Goal: Understand process/instructions: Learn about a topic

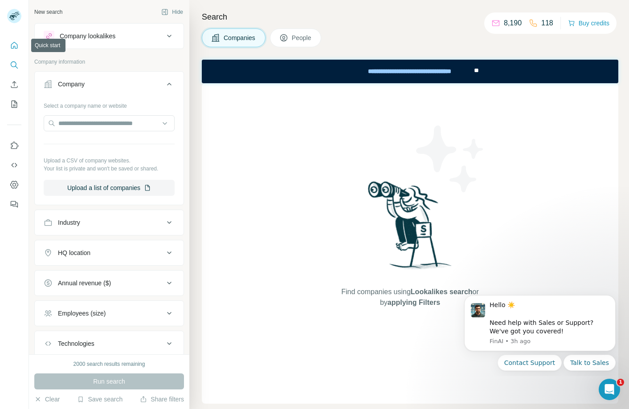
click at [16, 42] on icon "Quick start" at bounding box center [14, 45] width 9 height 9
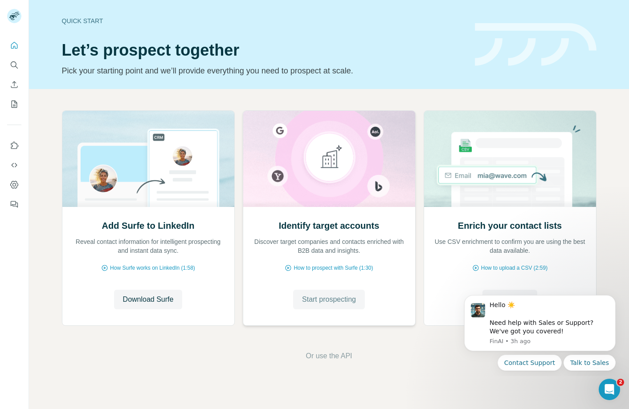
click at [333, 305] on button "Start prospecting" at bounding box center [329, 300] width 72 height 20
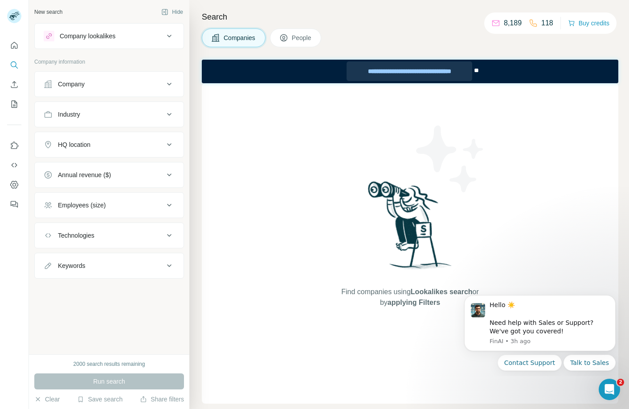
click at [418, 71] on div "**********" at bounding box center [410, 71] width 126 height 20
